Goal: Check status: Check status

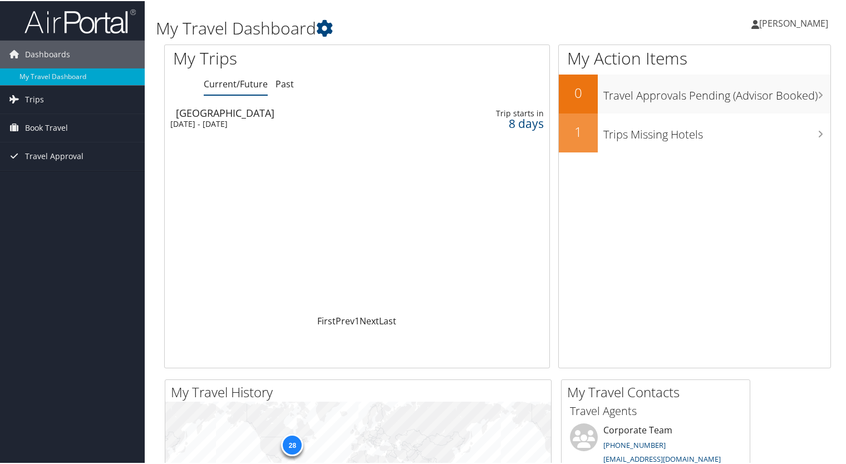
click at [310, 119] on div "[DATE] - [DATE]" at bounding box center [292, 123] width 245 height 10
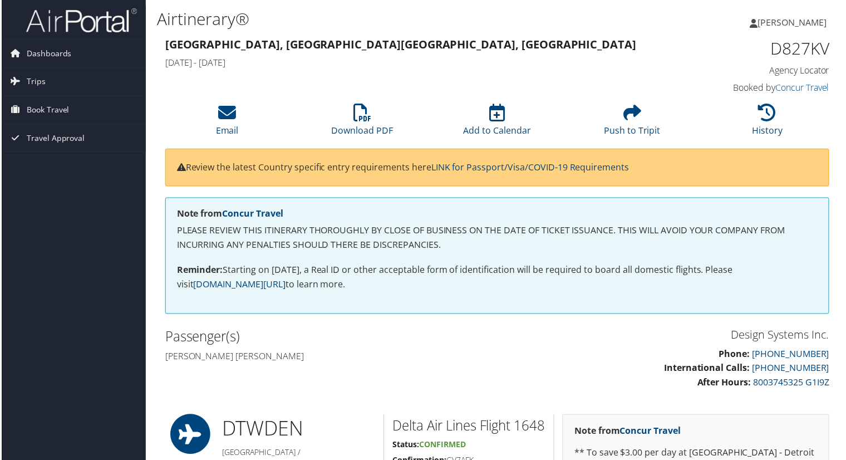
click at [765, 24] on span "[PERSON_NAME]" at bounding box center [793, 22] width 69 height 12
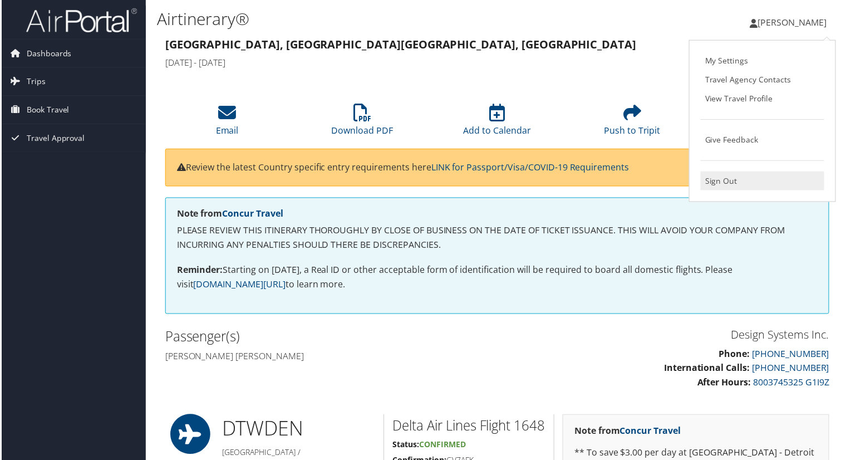
click at [721, 184] on link "Sign Out" at bounding box center [764, 181] width 124 height 19
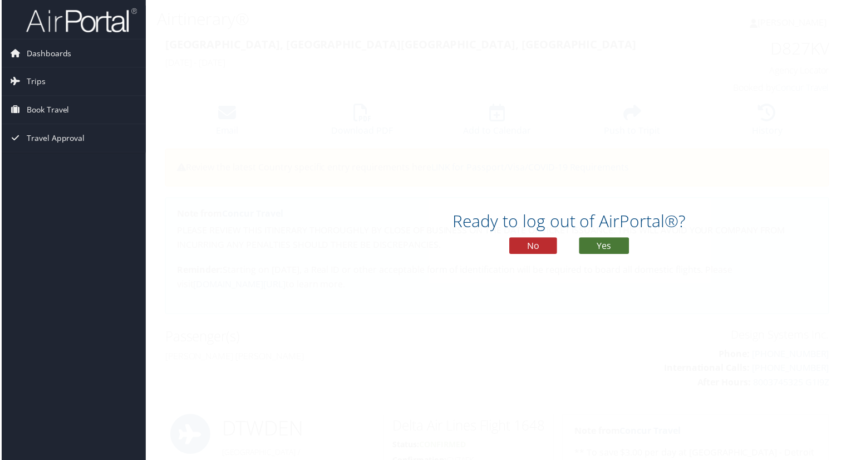
click at [602, 244] on button "Yes" at bounding box center [605, 246] width 50 height 17
